Goal: Task Accomplishment & Management: Manage account settings

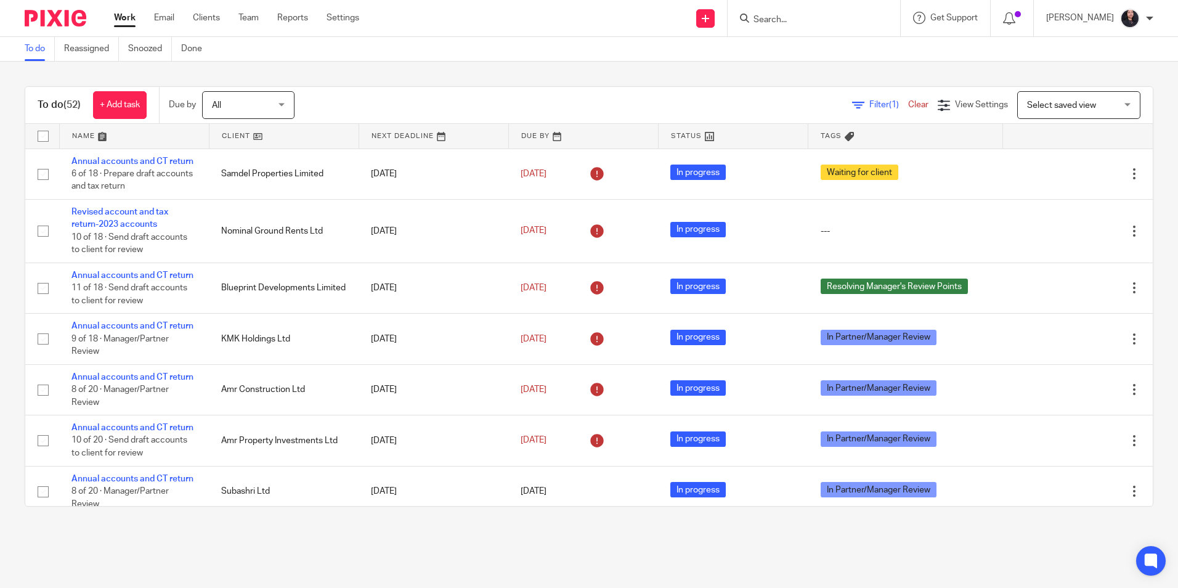
scroll to position [2095, 0]
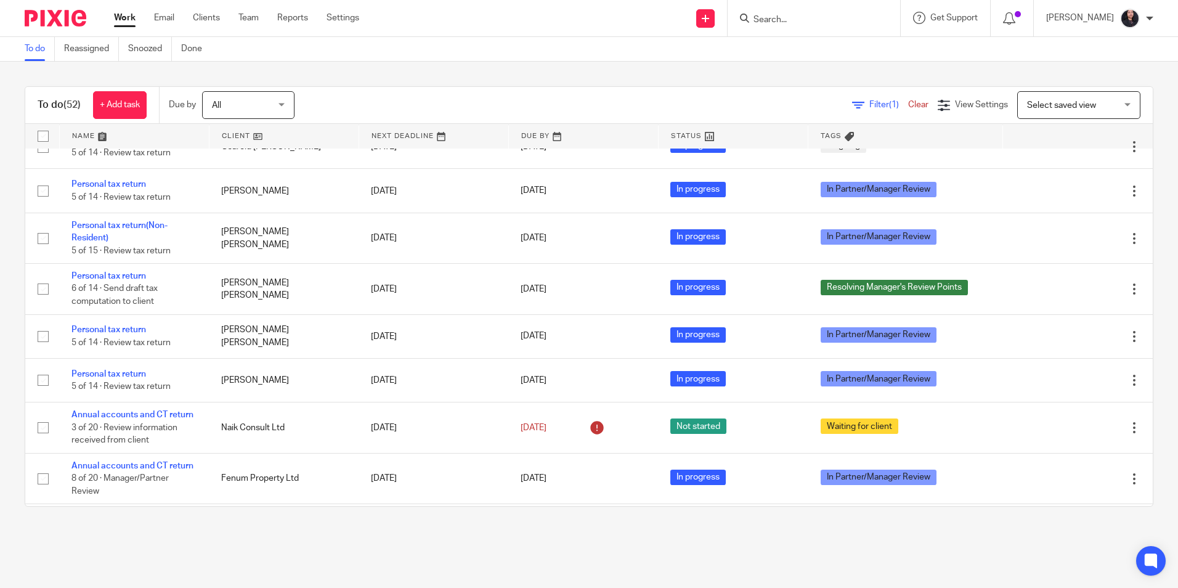
click at [802, 20] on input "Search" at bounding box center [807, 20] width 111 height 11
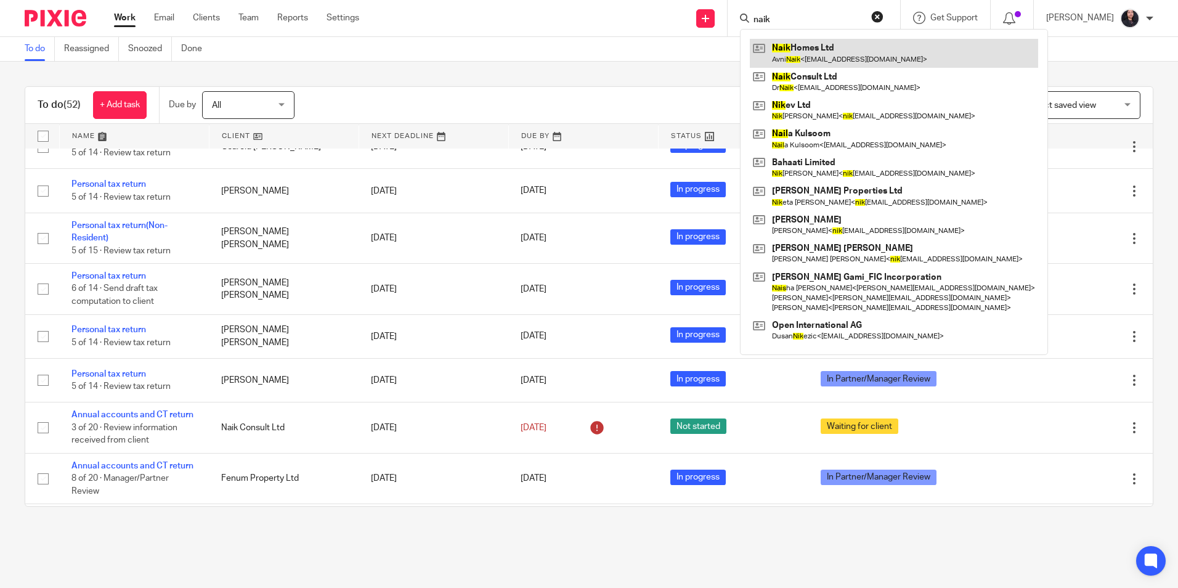
type input "naik"
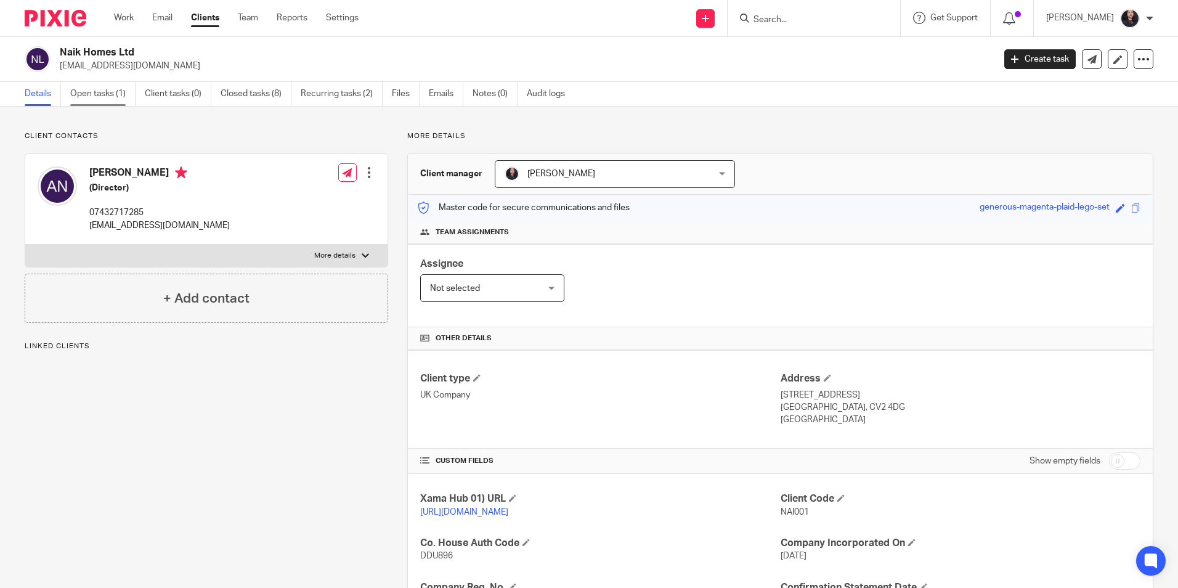
click at [94, 100] on link "Open tasks (1)" at bounding box center [102, 94] width 65 height 24
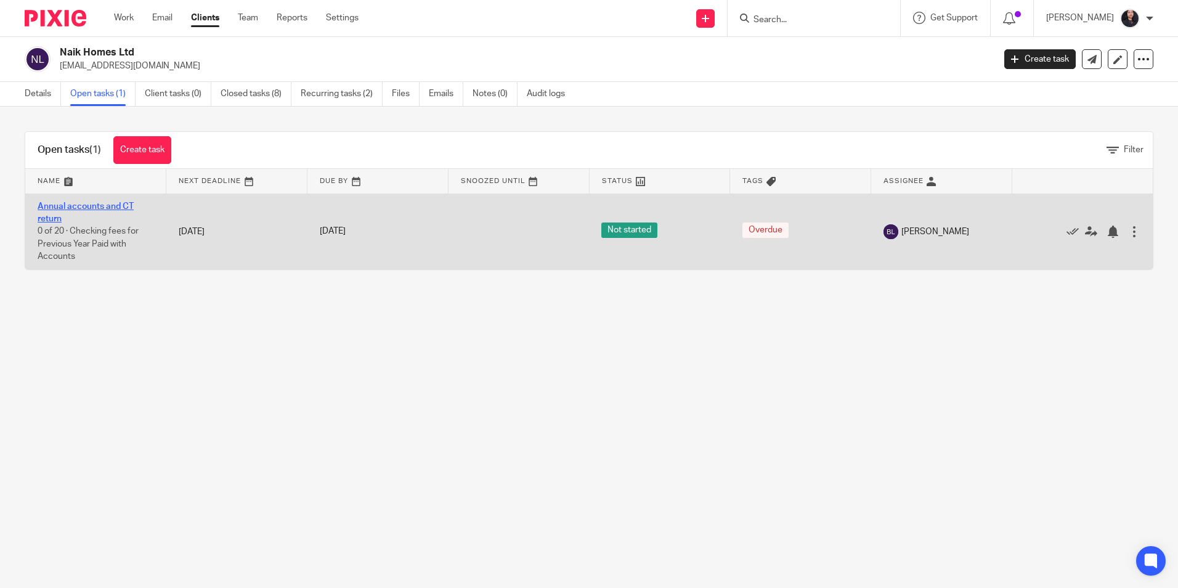
click at [99, 207] on link "Annual accounts and CT return" at bounding box center [86, 212] width 96 height 21
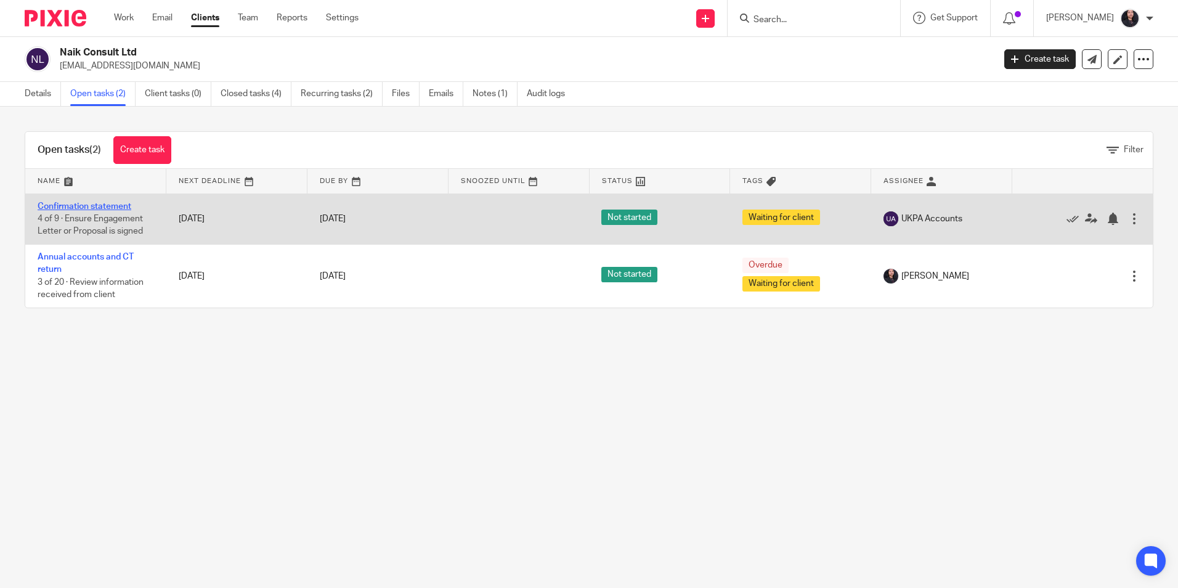
click at [100, 206] on link "Confirmation statement" at bounding box center [85, 206] width 94 height 9
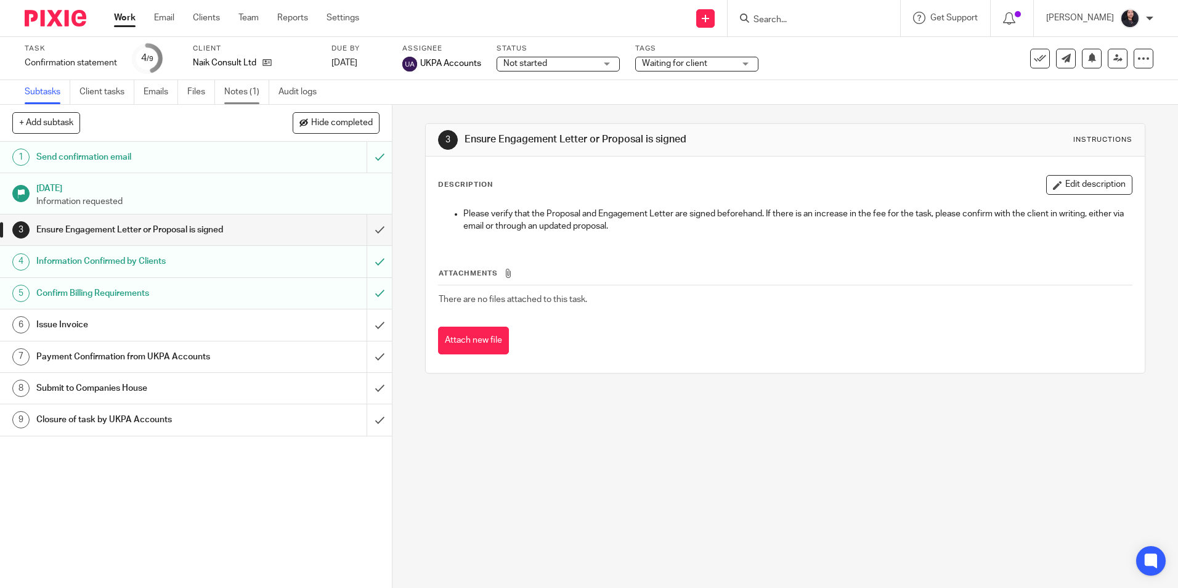
click at [249, 103] on link "Notes (1)" at bounding box center [246, 92] width 45 height 24
click at [756, 22] on input "Search" at bounding box center [807, 20] width 111 height 11
type input "prasun"
drag, startPoint x: 799, startPoint y: 22, endPoint x: 733, endPoint y: 24, distance: 66.0
click at [733, 24] on div "prasun No results found. Try searching for the name of a client or contact..." at bounding box center [814, 18] width 173 height 36
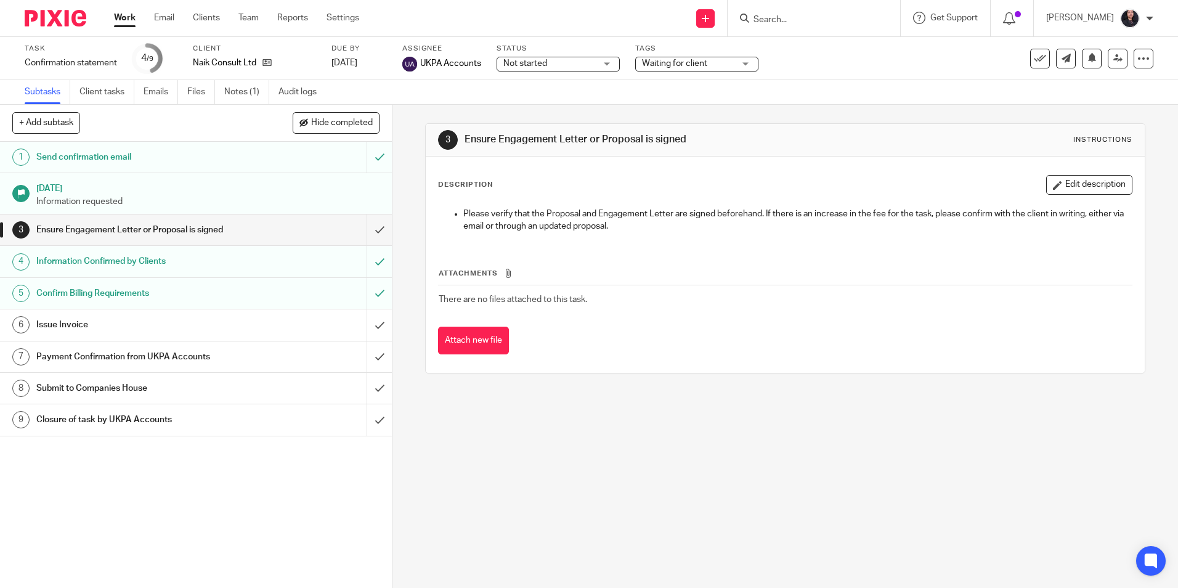
click at [757, 25] on input "Search" at bounding box center [807, 20] width 111 height 11
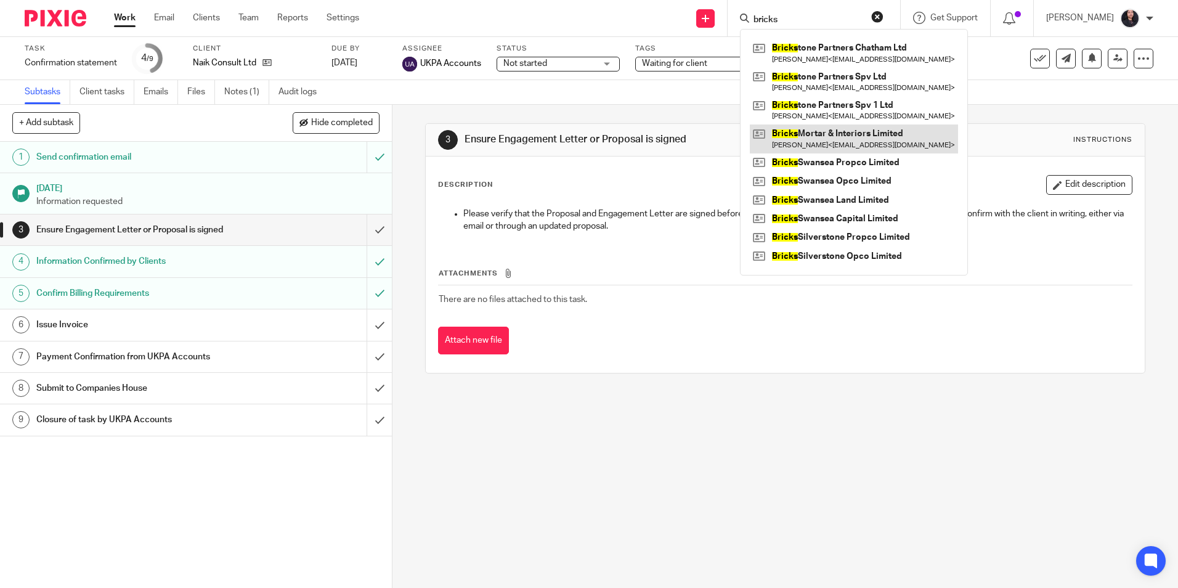
type input "bricks"
click at [824, 131] on link at bounding box center [854, 138] width 208 height 28
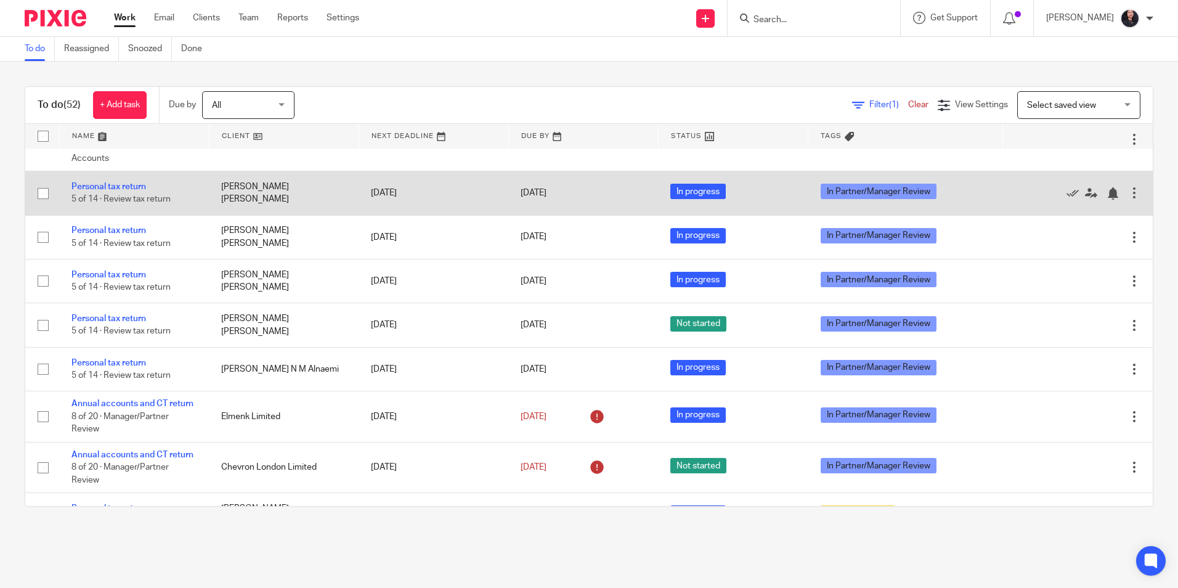
scroll to position [801, 0]
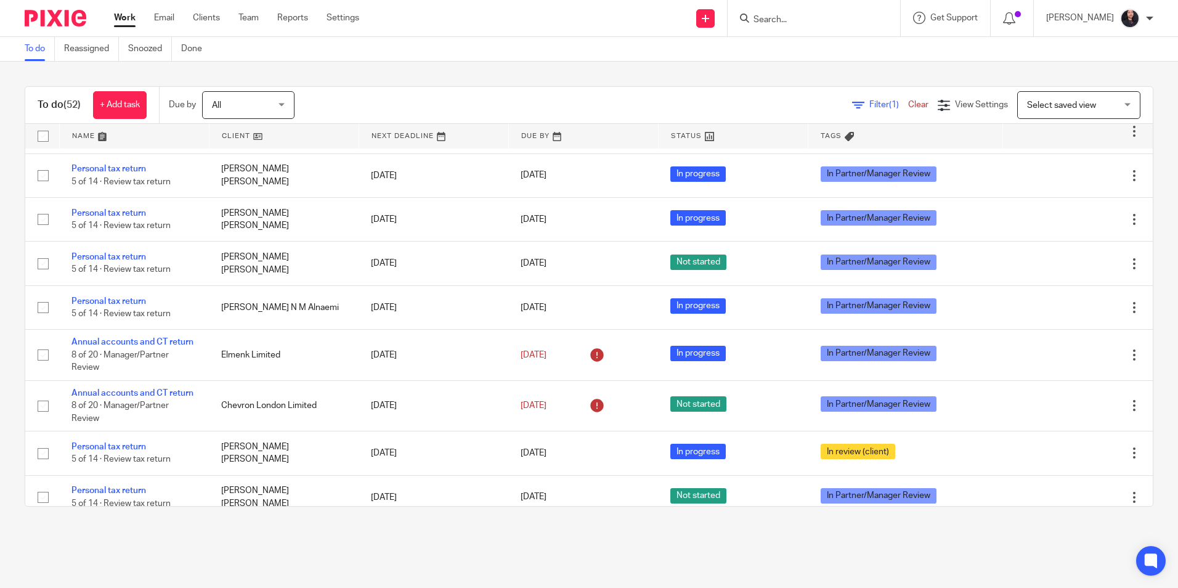
click at [766, 18] on input "Search" at bounding box center [807, 20] width 111 height 11
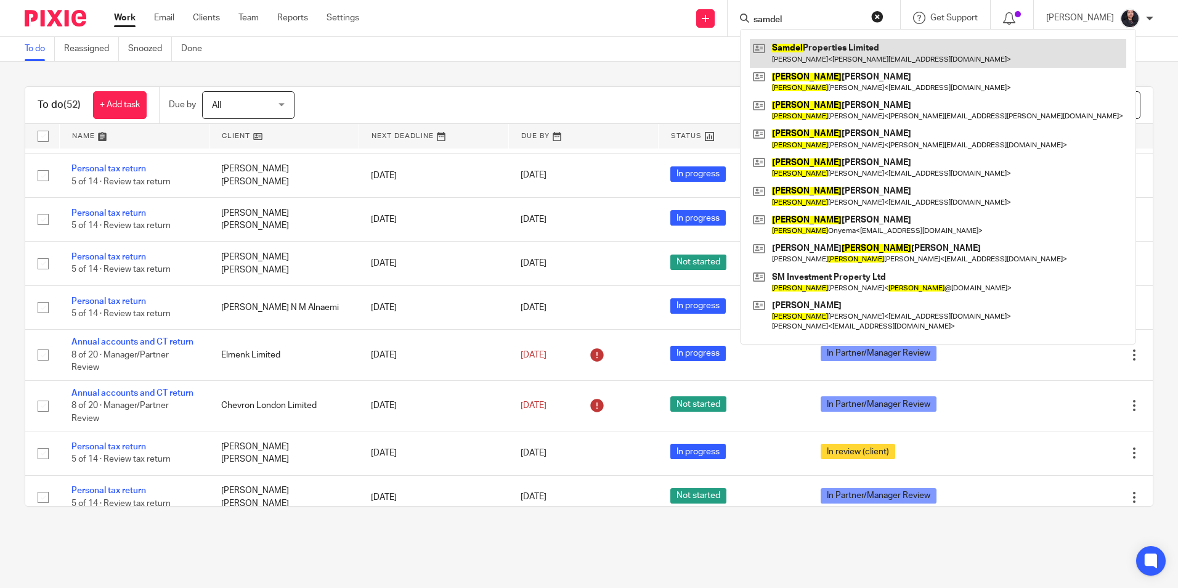
type input "samdel"
click at [796, 49] on link at bounding box center [938, 53] width 377 height 28
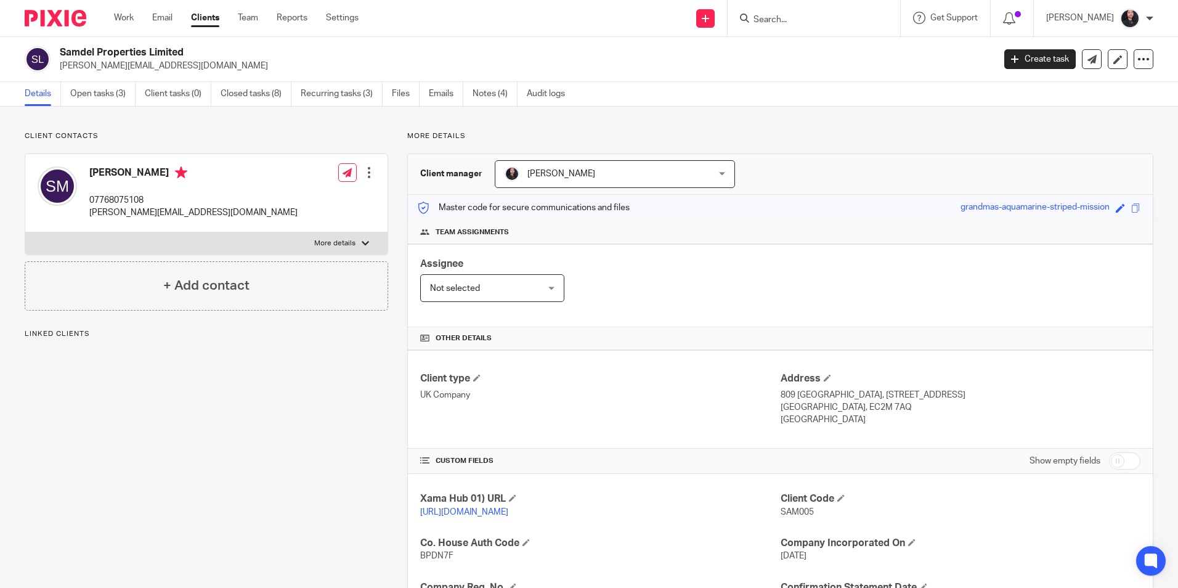
scroll to position [185, 0]
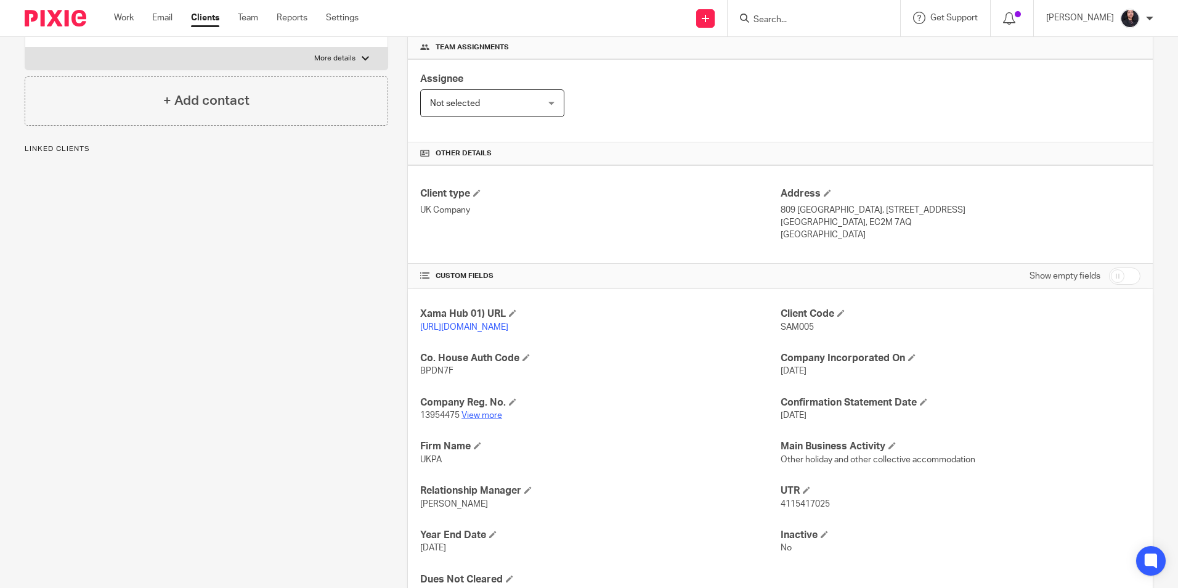
click at [484, 420] on link "View more" at bounding box center [482, 415] width 41 height 9
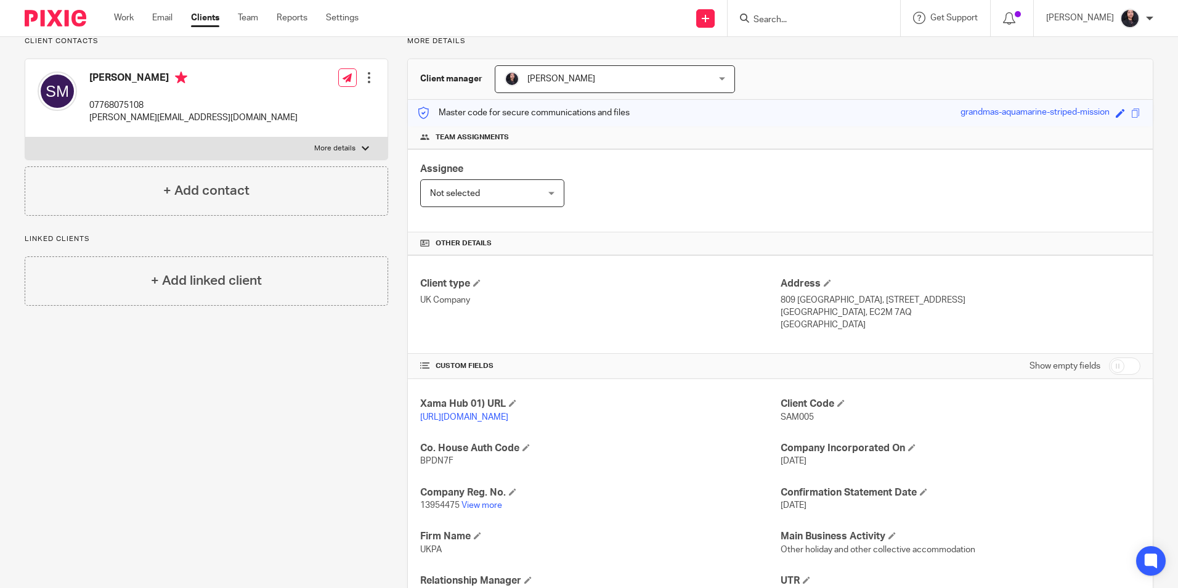
scroll to position [0, 0]
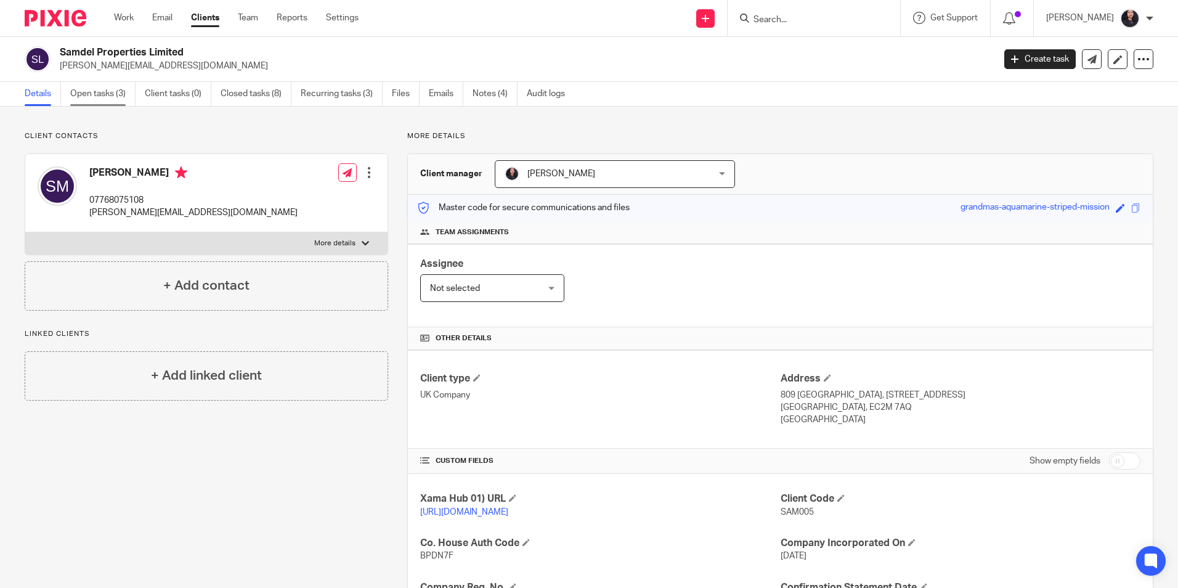
click at [87, 101] on link "Open tasks (3)" at bounding box center [102, 94] width 65 height 24
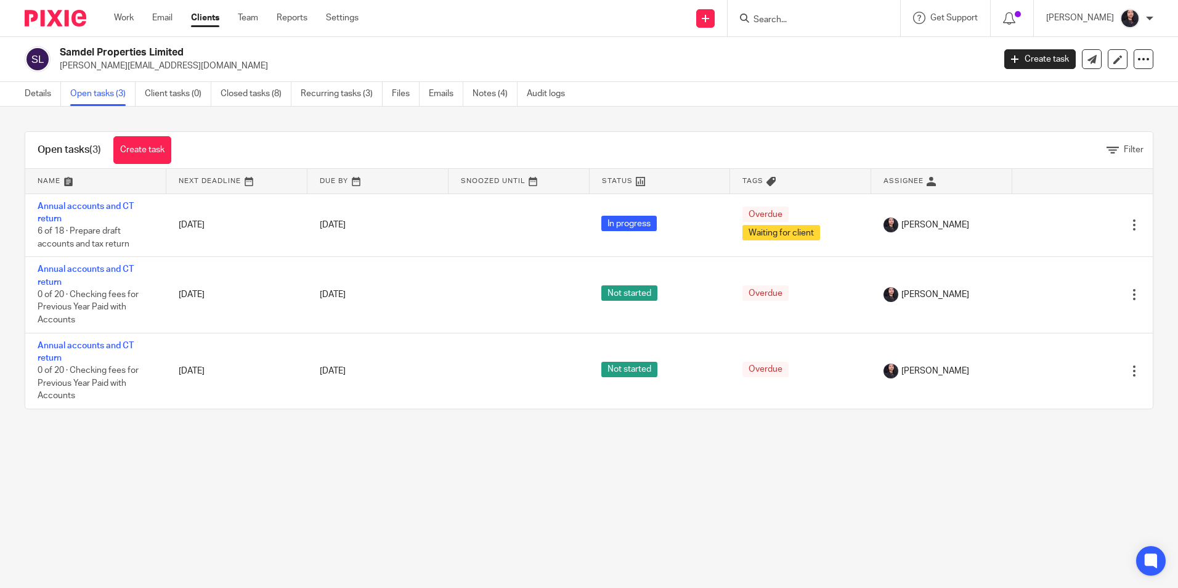
click at [64, 18] on img at bounding box center [56, 18] width 62 height 17
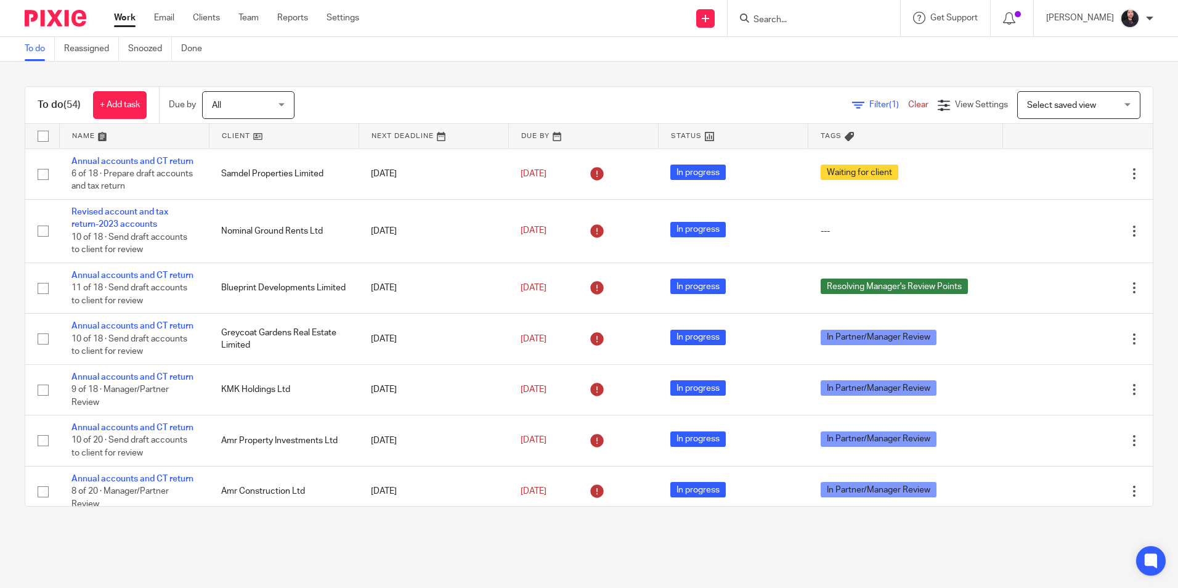
scroll to position [62, 0]
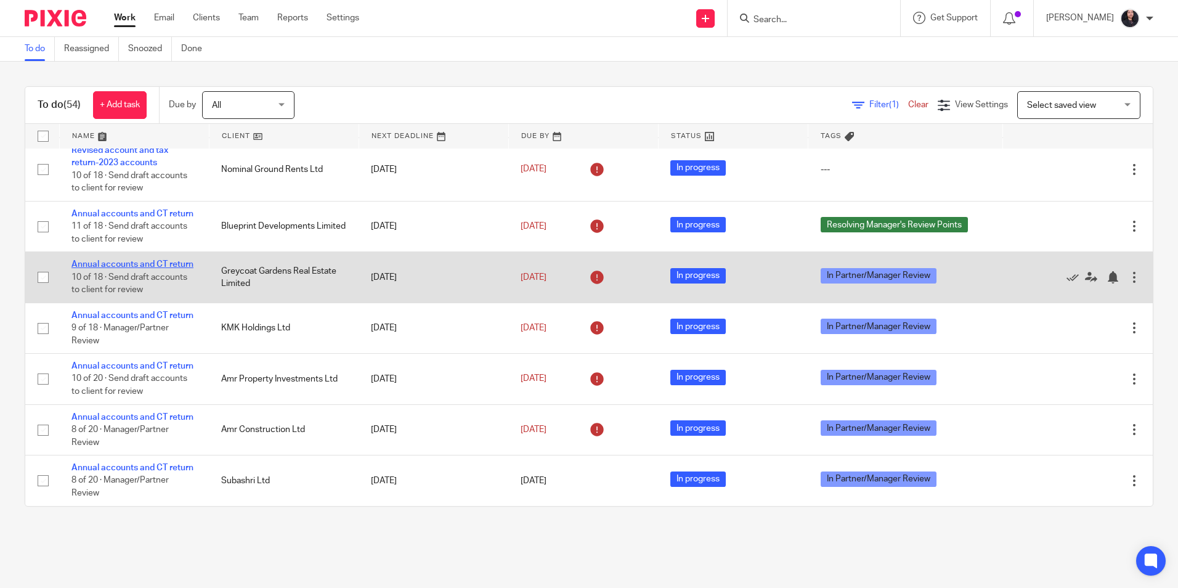
click at [144, 269] on link "Annual accounts and CT return" at bounding box center [132, 264] width 122 height 9
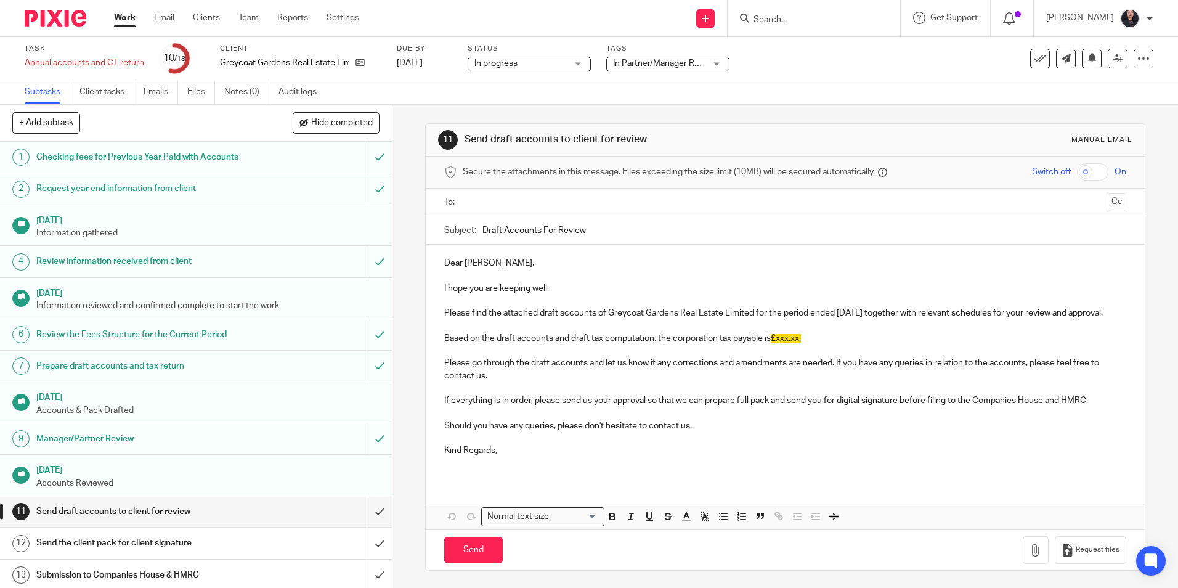
click at [842, 18] on input "Search" at bounding box center [807, 20] width 111 height 11
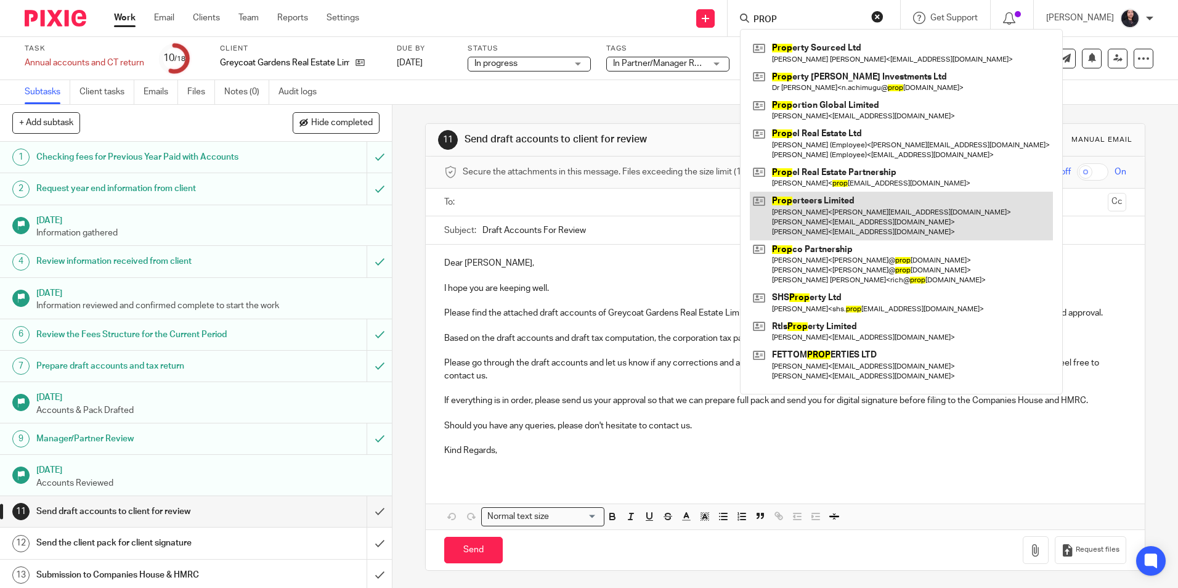
type input "PROP"
click at [855, 212] on link at bounding box center [901, 216] width 303 height 49
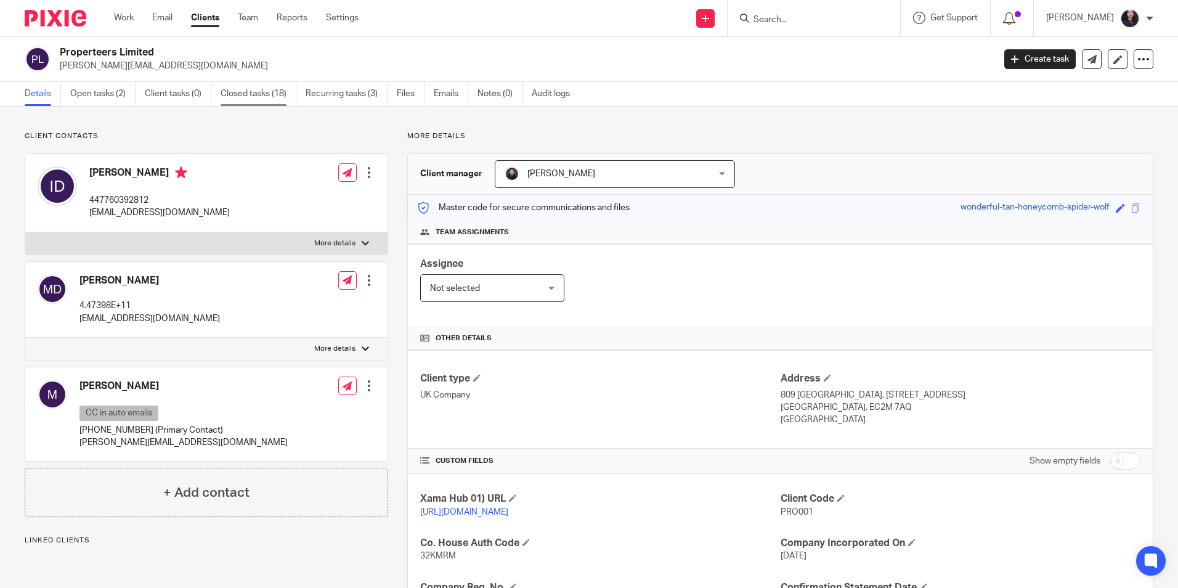
click at [261, 97] on link "Closed tasks (18)" at bounding box center [259, 94] width 76 height 24
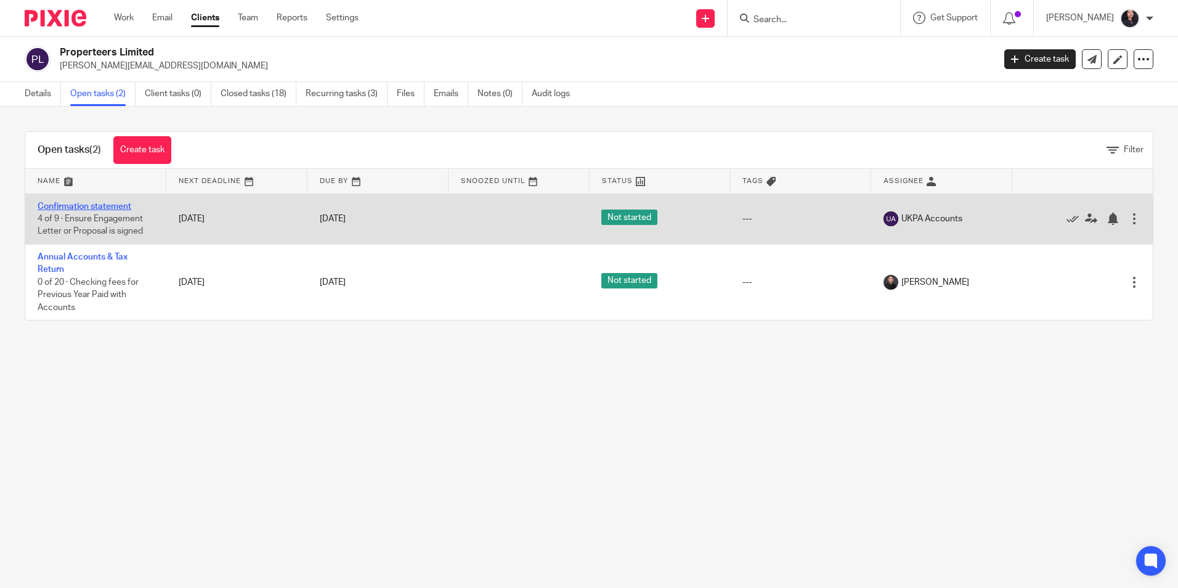
click at [85, 203] on link "Confirmation statement" at bounding box center [85, 206] width 94 height 9
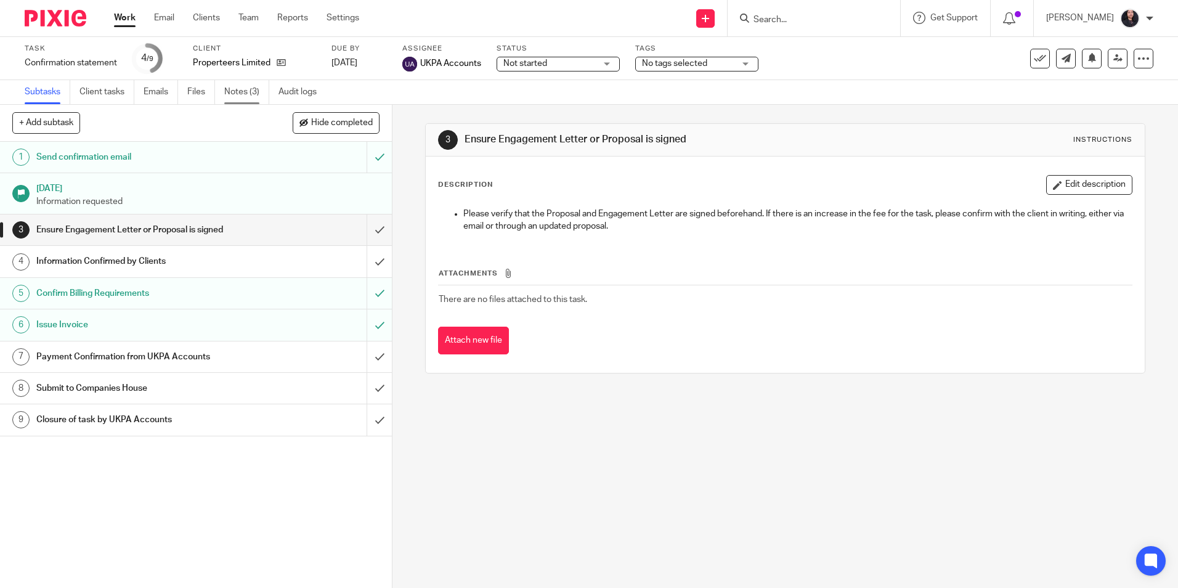
click at [254, 92] on link "Notes (3)" at bounding box center [246, 92] width 45 height 24
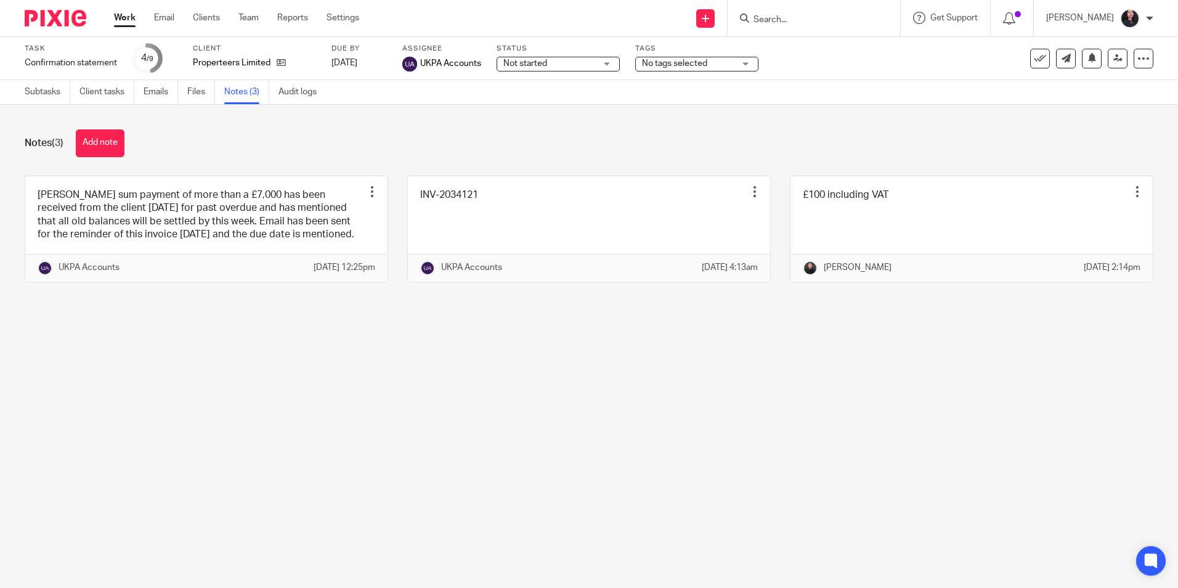
click at [523, 362] on main "Task Confirmation statement Save Confirmation statement 4 /9 Client Properteers…" at bounding box center [589, 294] width 1178 height 588
click at [284, 62] on icon at bounding box center [281, 62] width 9 height 9
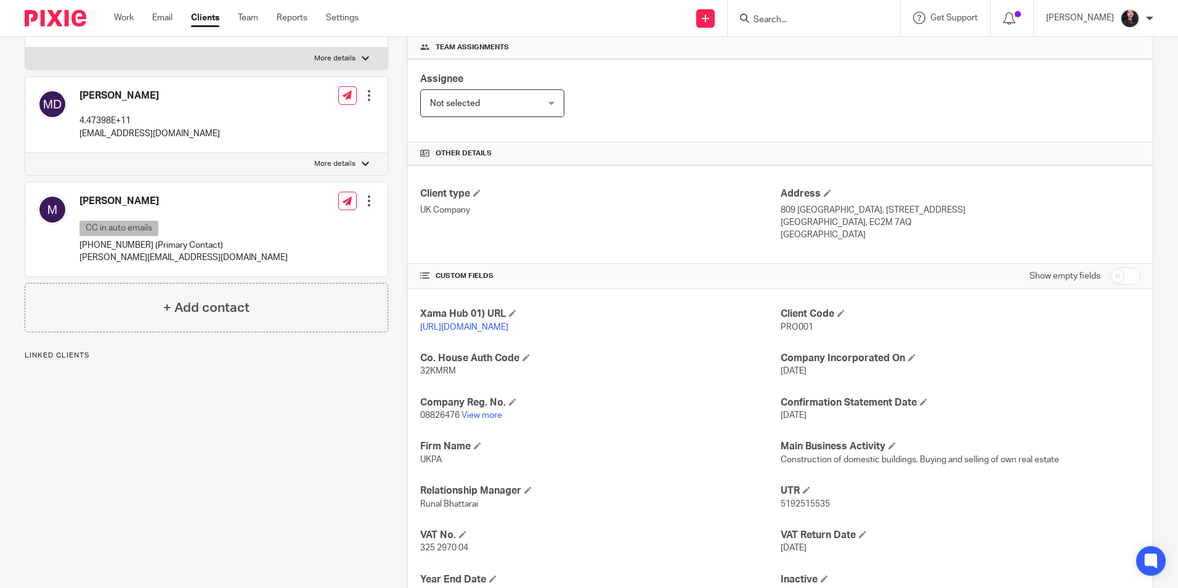
scroll to position [247, 0]
